Goal: Task Accomplishment & Management: Use online tool/utility

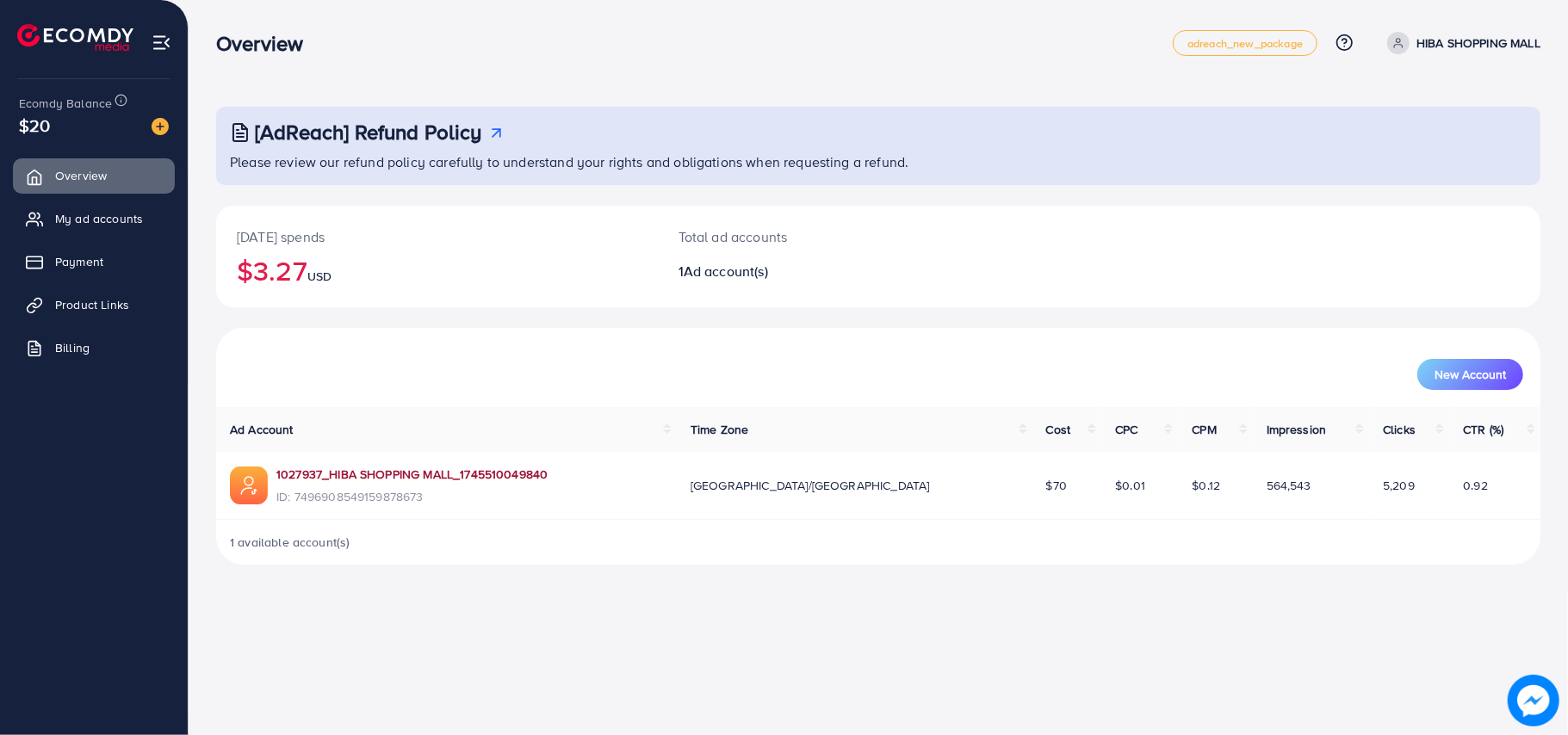
click at [397, 471] on link "1027937_HIBA SHOPPING MALL_1745510049840" at bounding box center [412, 474] width 271 height 17
click at [127, 300] on span "Product Links" at bounding box center [96, 304] width 74 height 17
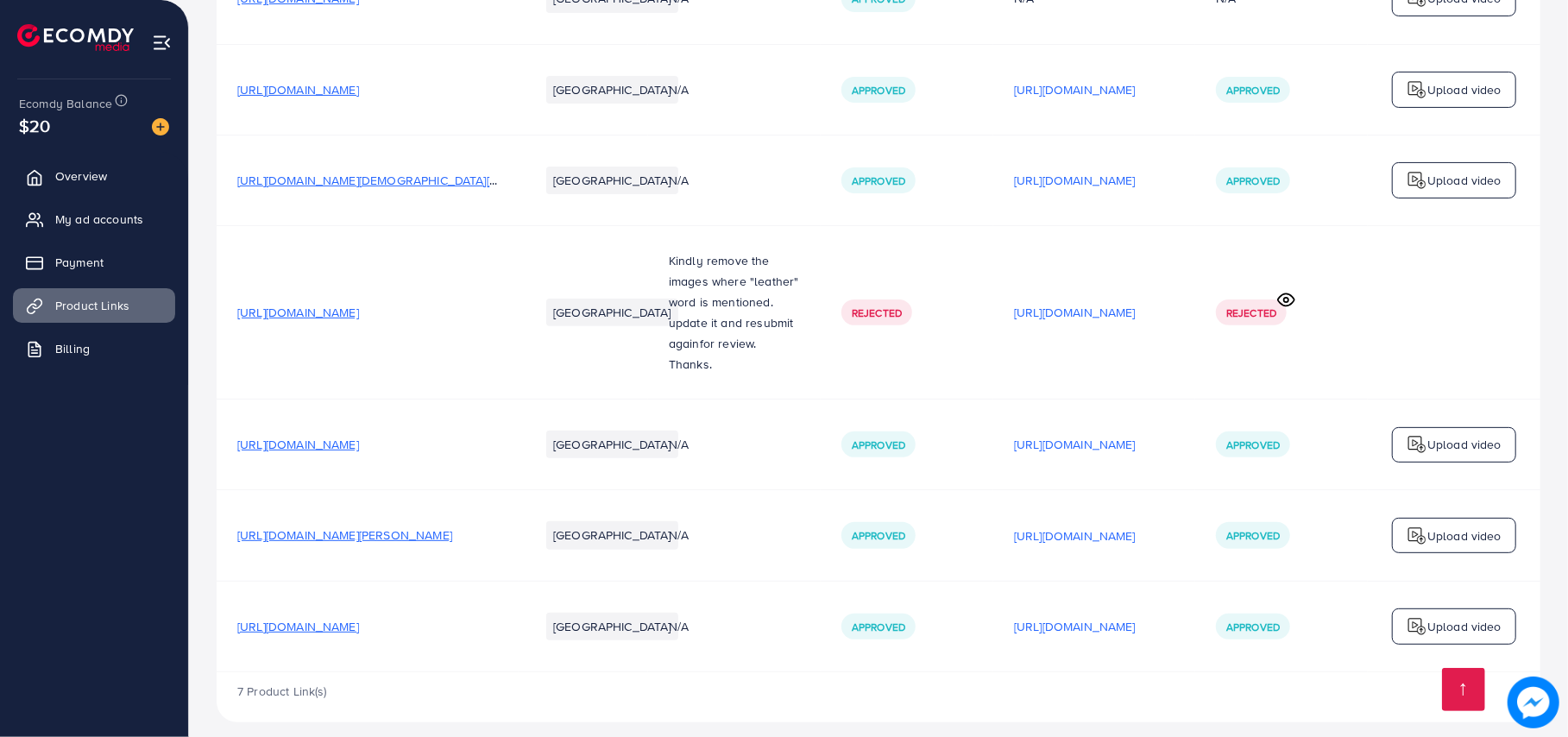
scroll to position [301, 0]
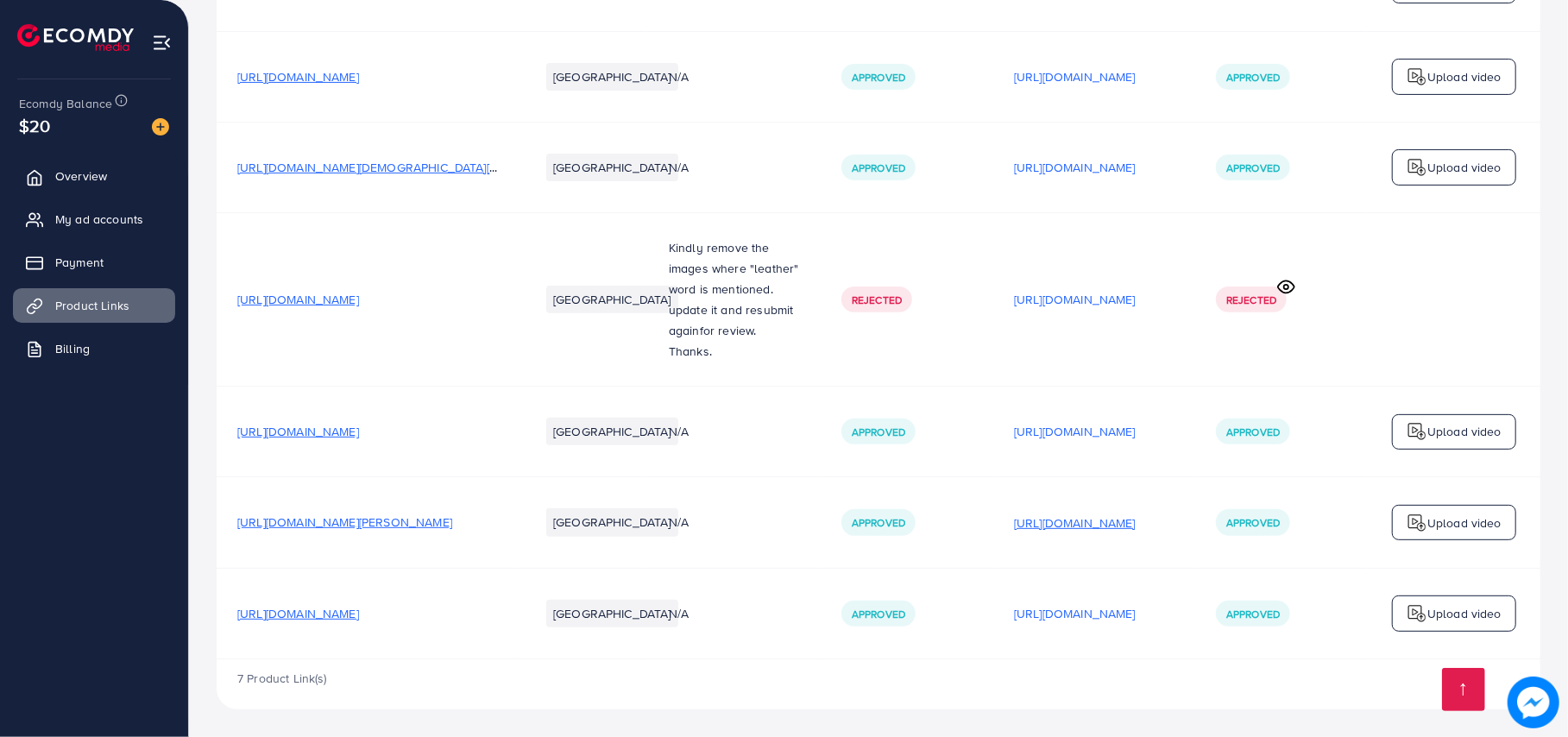
click at [1080, 512] on p "[URL][DOMAIN_NAME]" at bounding box center [1074, 522] width 122 height 21
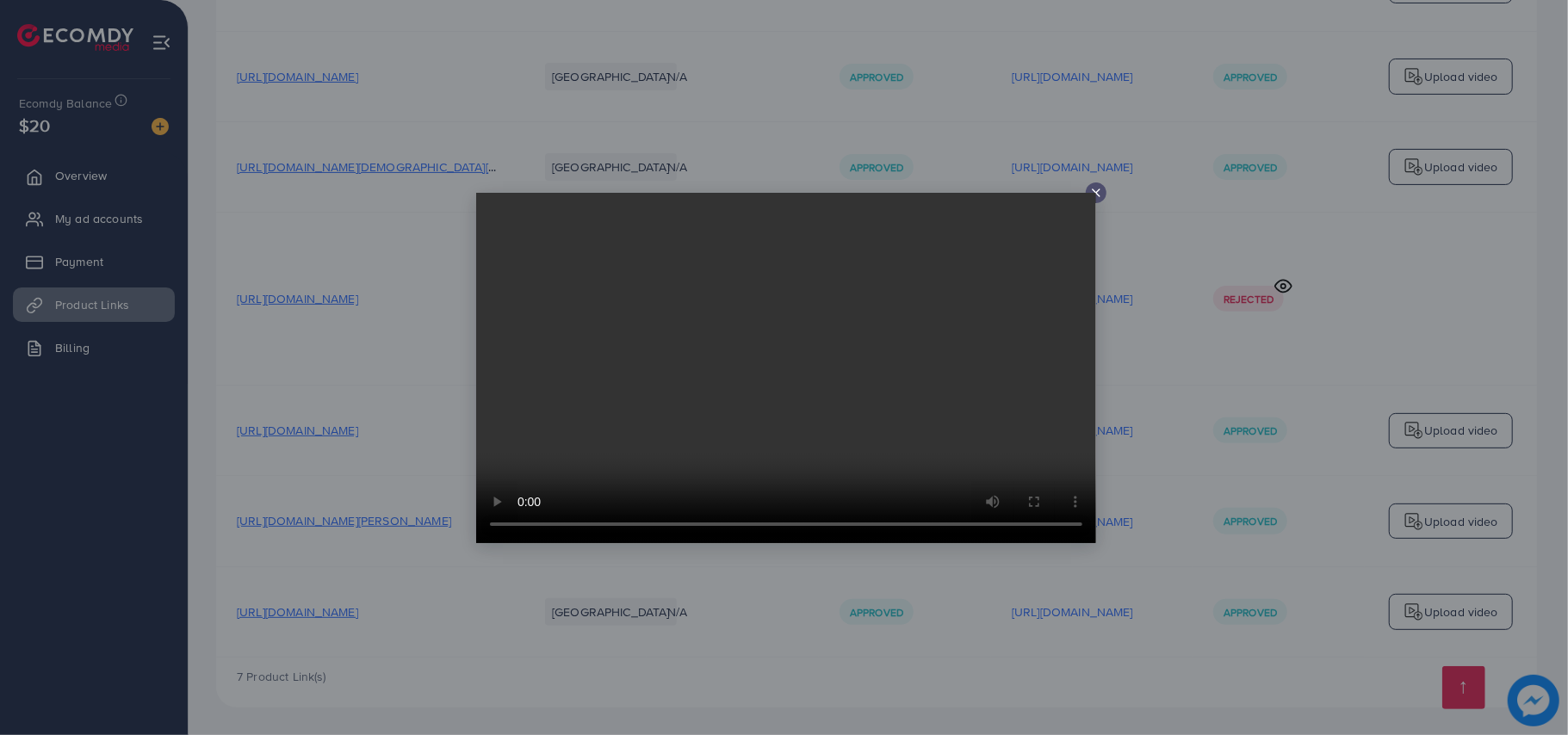
click at [1099, 193] on icon at bounding box center [1095, 192] width 14 height 14
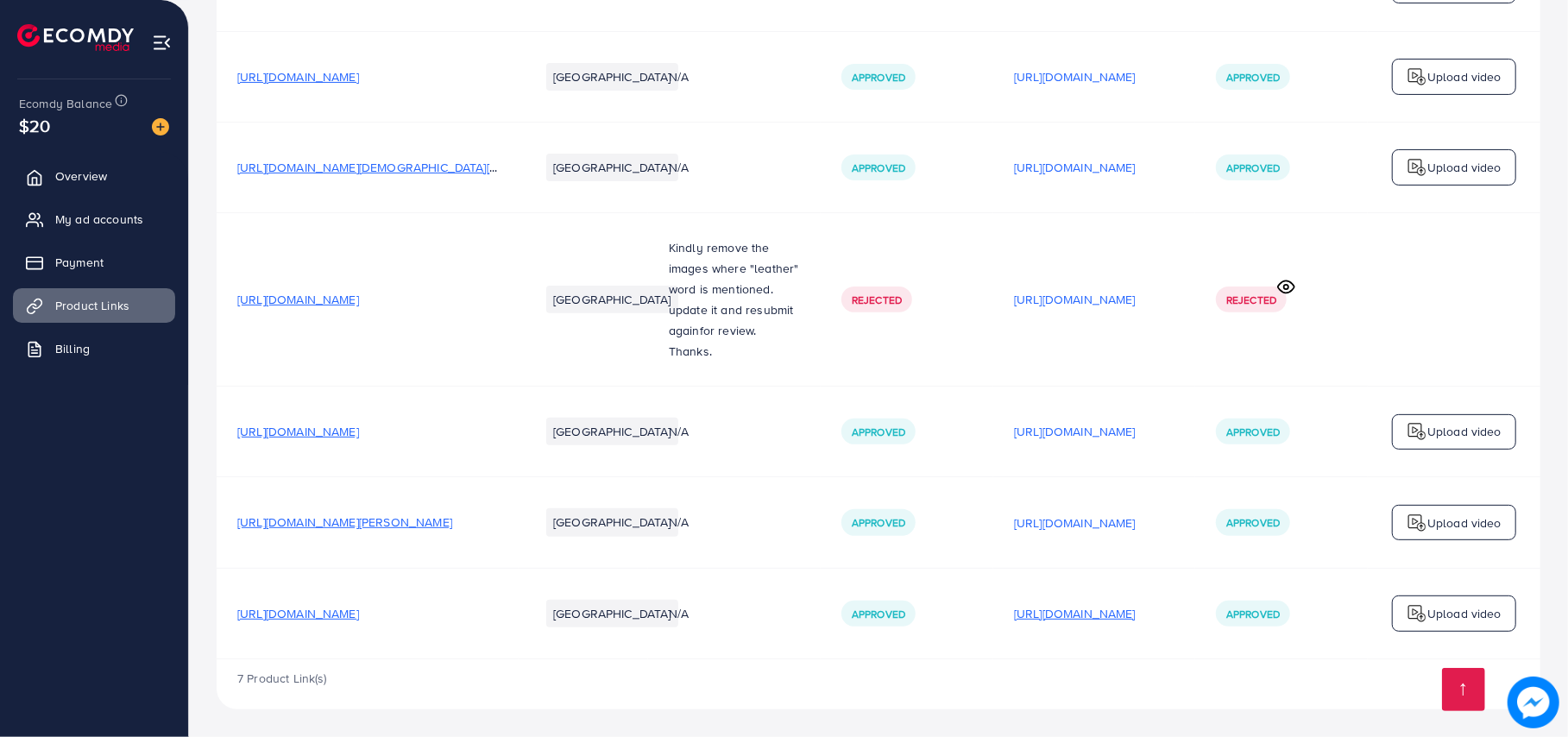
click at [1099, 611] on p "[URL][DOMAIN_NAME]" at bounding box center [1074, 613] width 122 height 21
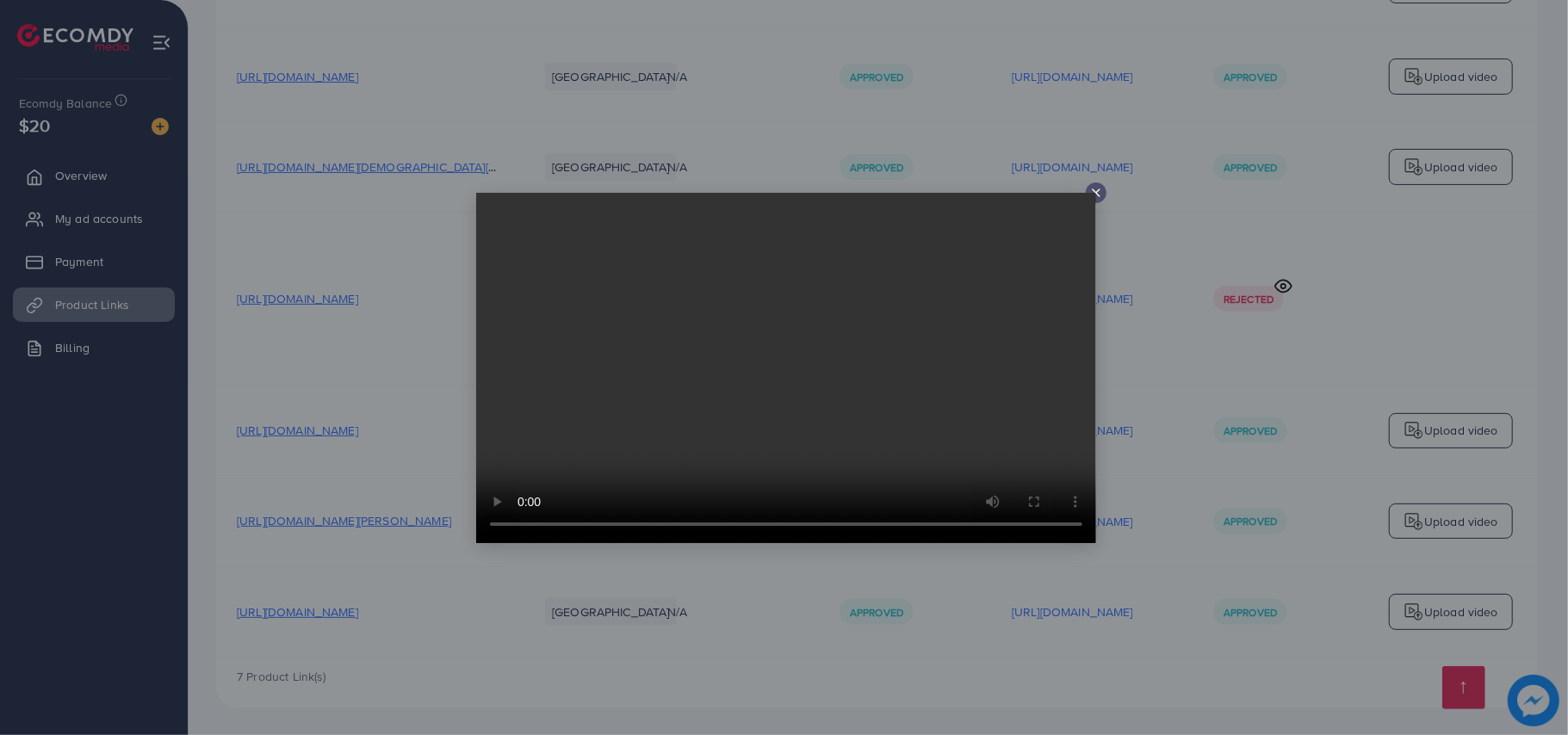
click at [1099, 183] on div at bounding box center [1096, 193] width 21 height 21
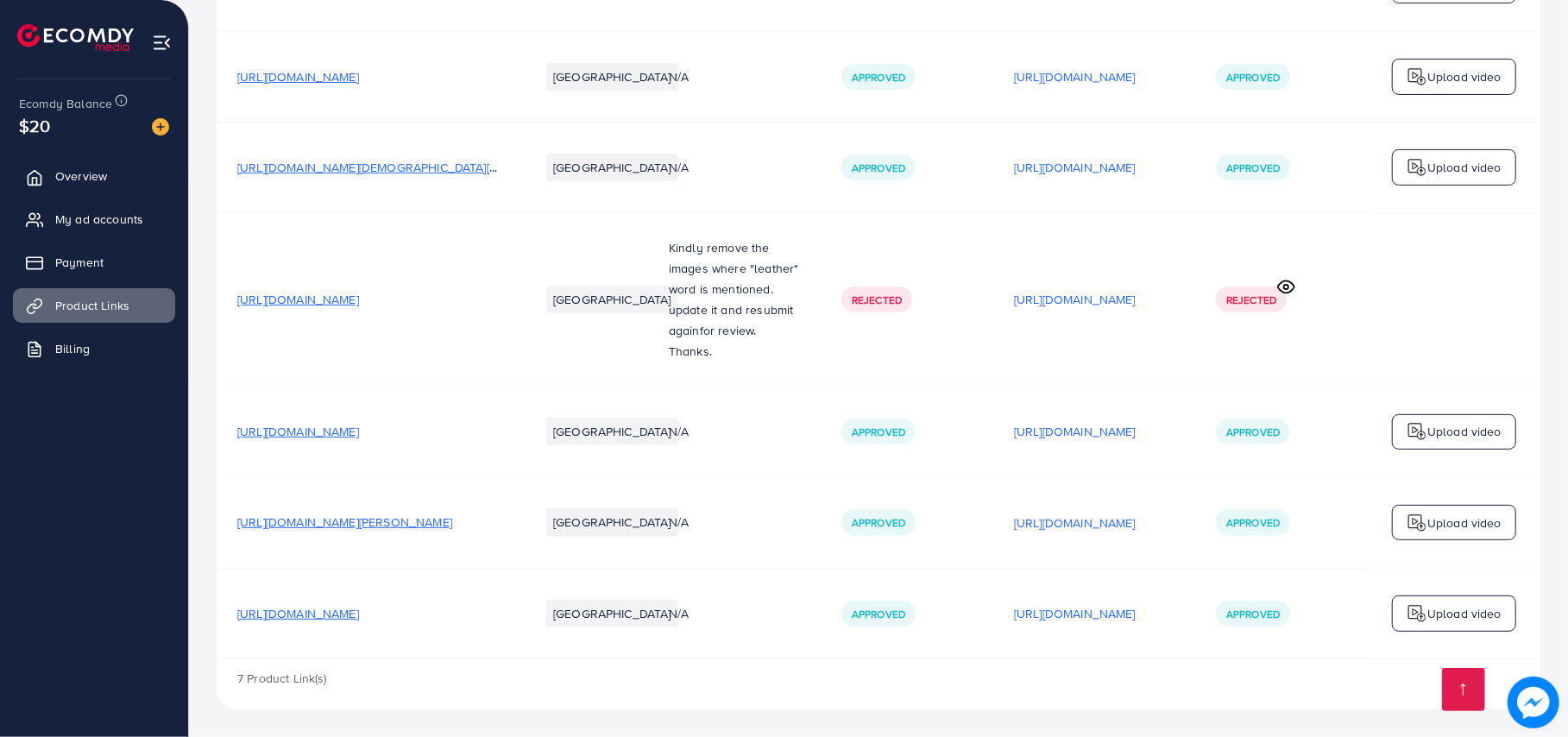
click at [324, 611] on span "[URL][DOMAIN_NAME]" at bounding box center [298, 613] width 122 height 17
